Goal: Transaction & Acquisition: Download file/media

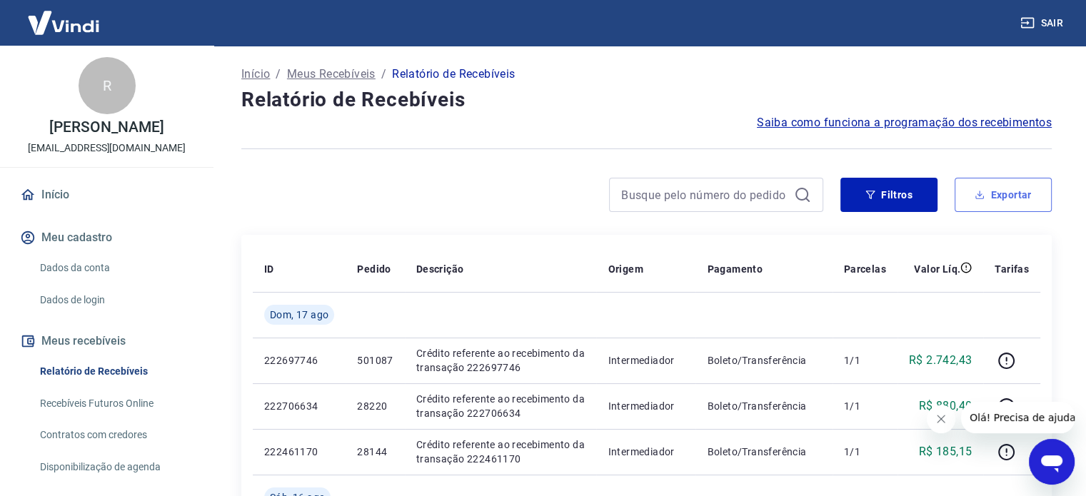
click at [1021, 201] on button "Exportar" at bounding box center [1003, 195] width 97 height 34
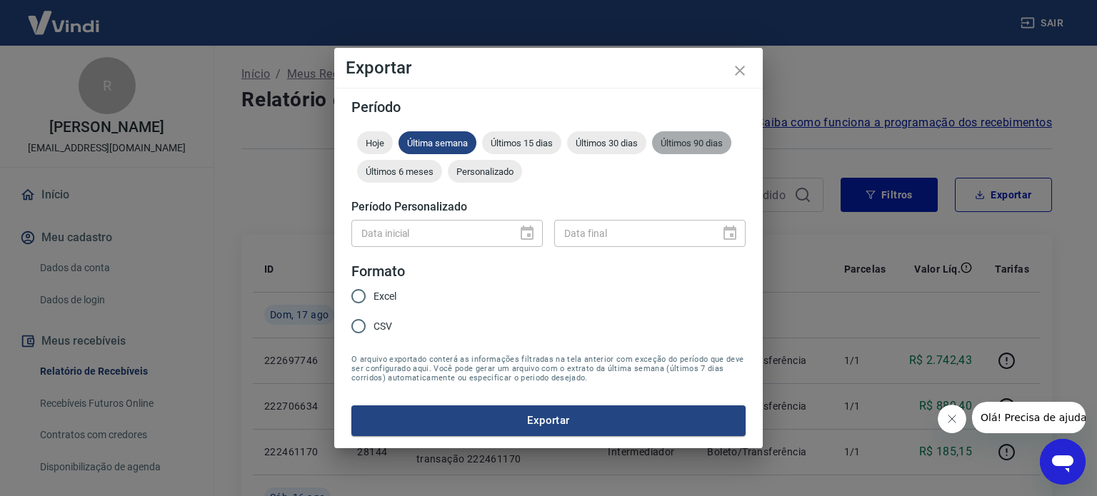
click at [702, 134] on div "Últimos 90 dias" at bounding box center [691, 142] width 79 height 23
click at [368, 294] on input "Excel" at bounding box center [359, 296] width 30 height 30
radio input "true"
click at [554, 424] on button "Exportar" at bounding box center [548, 421] width 394 height 30
